Goal: Check status

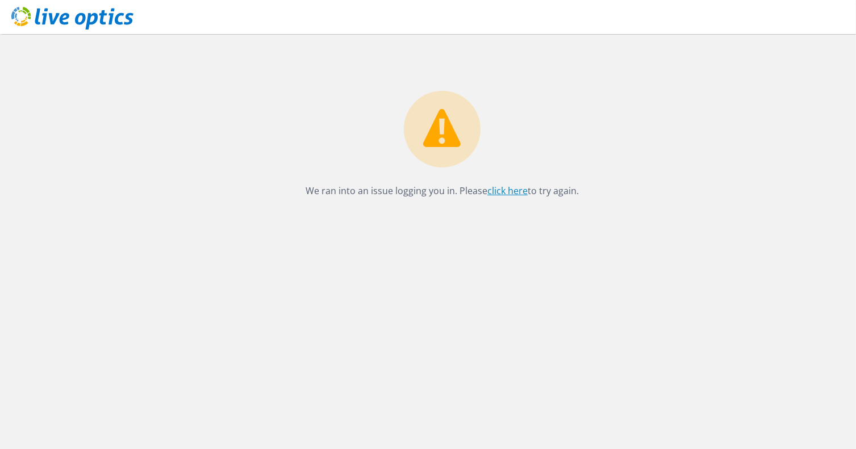
click at [516, 193] on link "click here" at bounding box center [507, 191] width 40 height 12
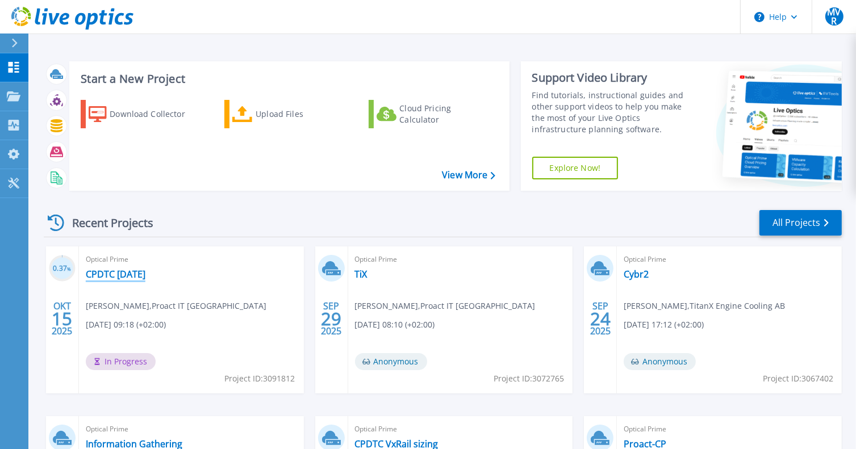
click at [110, 277] on link "CPDTC [DATE]" at bounding box center [116, 274] width 60 height 11
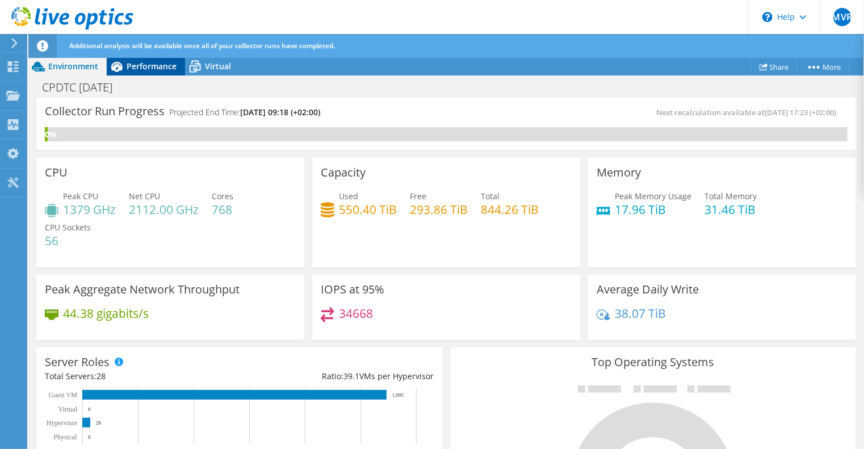
click at [142, 67] on span "Performance" at bounding box center [152, 66] width 50 height 11
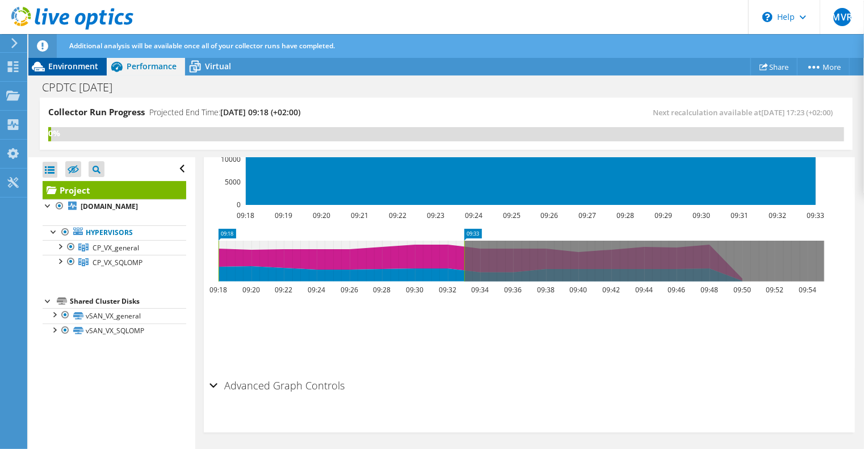
click at [68, 69] on span "Environment" at bounding box center [73, 66] width 50 height 11
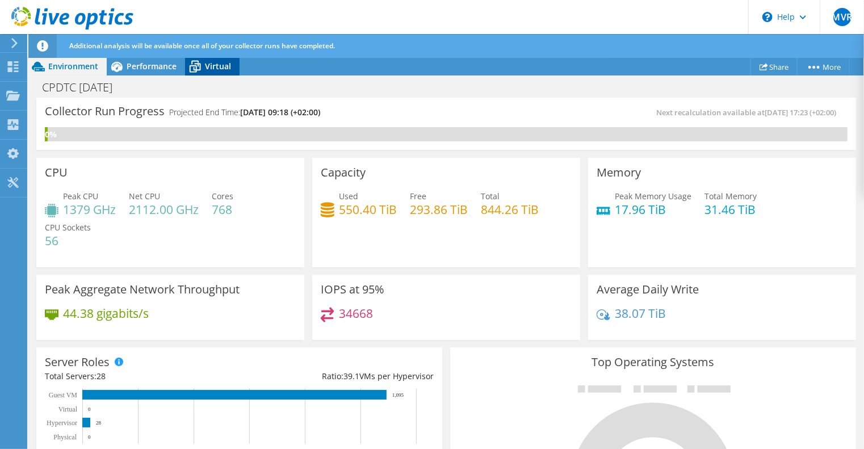
click at [225, 66] on span "Virtual" at bounding box center [218, 66] width 26 height 11
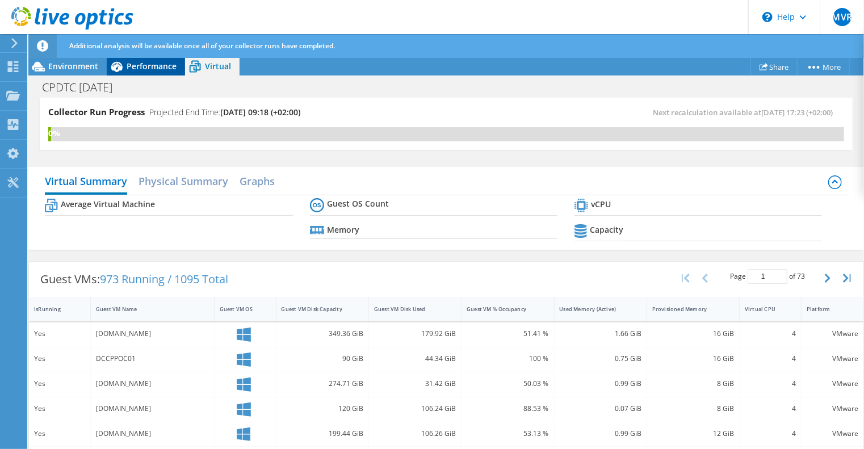
click at [120, 64] on icon at bounding box center [117, 67] width 20 height 20
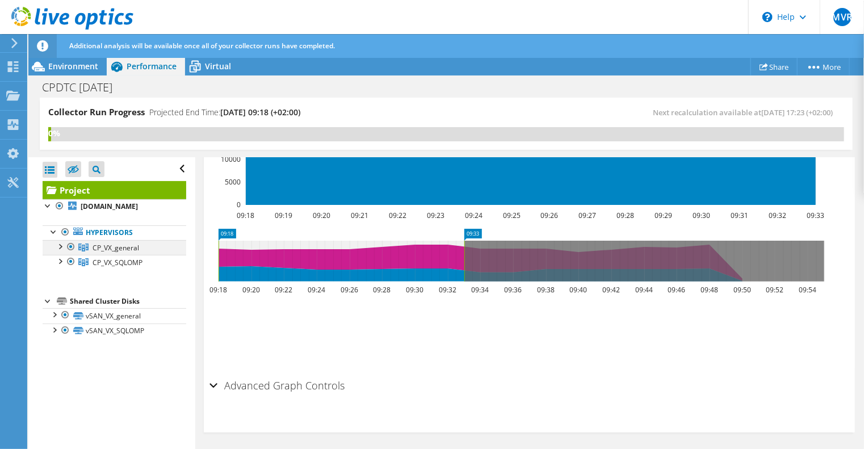
click at [57, 247] on div at bounding box center [59, 245] width 11 height 11
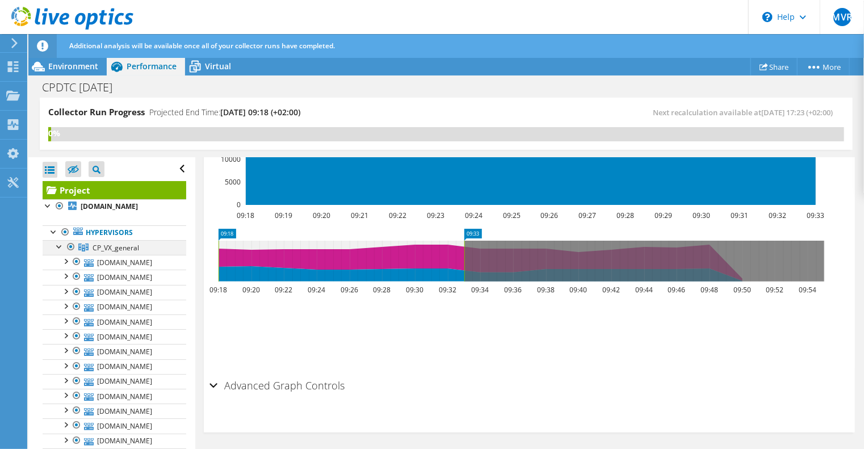
click at [57, 247] on div at bounding box center [59, 245] width 11 height 11
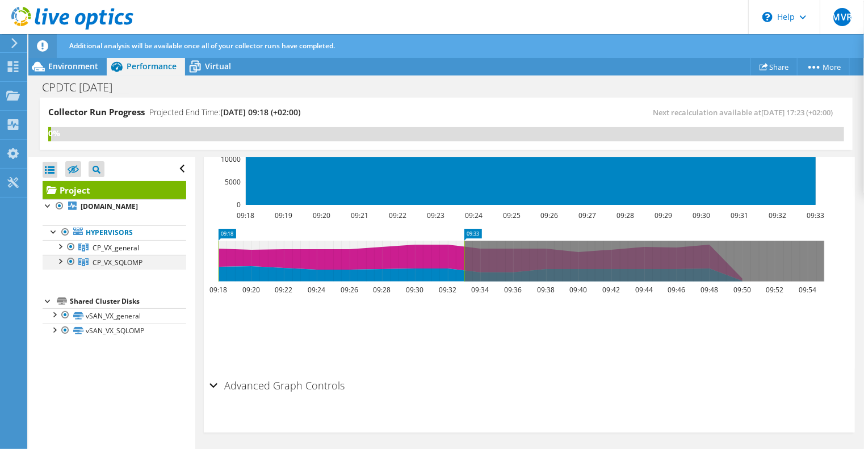
click at [60, 260] on div at bounding box center [59, 260] width 11 height 11
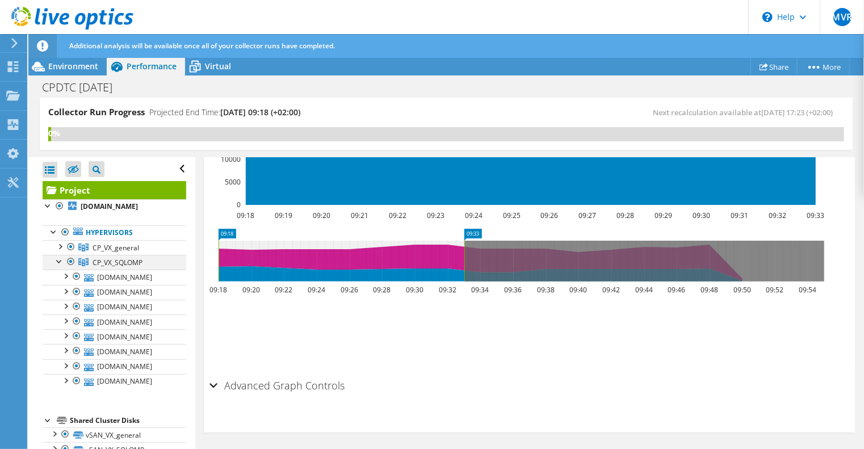
click at [60, 260] on div at bounding box center [59, 260] width 11 height 11
